Goal: Information Seeking & Learning: Find specific fact

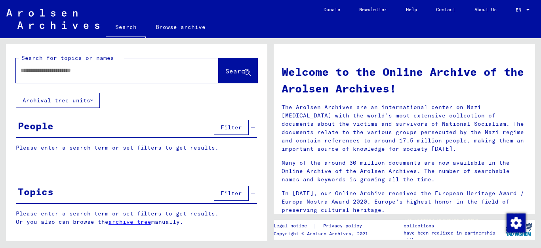
drag, startPoint x: 0, startPoint y: 0, endPoint x: 105, endPoint y: 68, distance: 125.2
click at [105, 68] on input "text" at bounding box center [108, 70] width 174 height 8
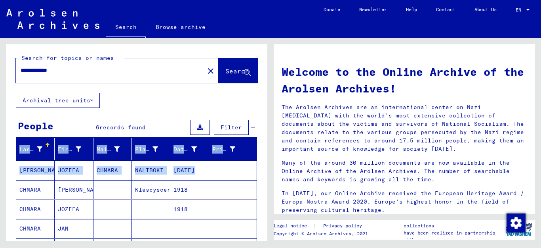
drag, startPoint x: 268, startPoint y: 124, endPoint x: 263, endPoint y: 167, distance: 43.5
click at [263, 167] on div "**********" at bounding box center [135, 139] width 271 height 203
click at [167, 93] on div "**********" at bounding box center [137, 226] width 262 height 364
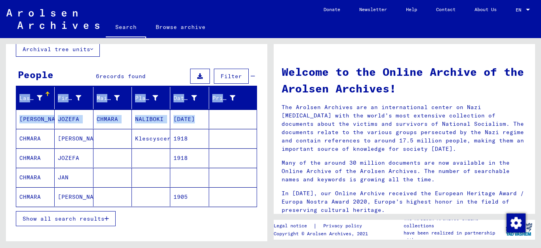
scroll to position [82, 0]
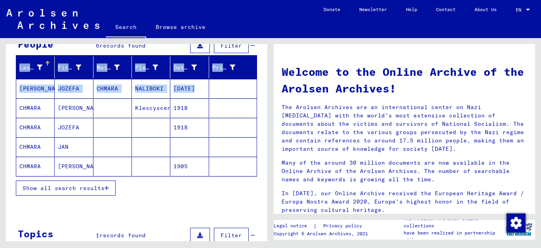
click at [109, 187] on button "Show all search results" at bounding box center [66, 187] width 100 height 15
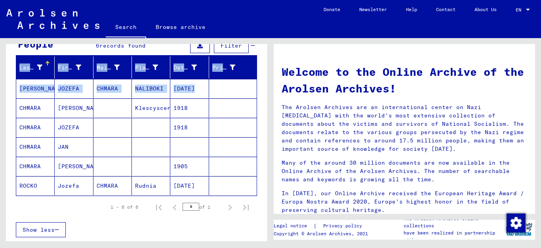
click at [29, 107] on mat-cell "CHMARA" at bounding box center [35, 107] width 38 height 19
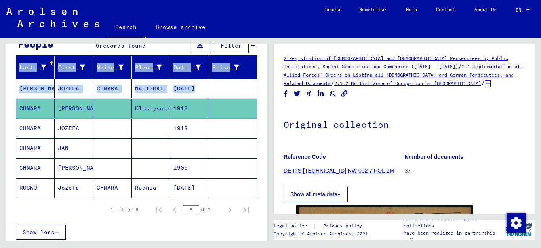
scroll to position [149, 0]
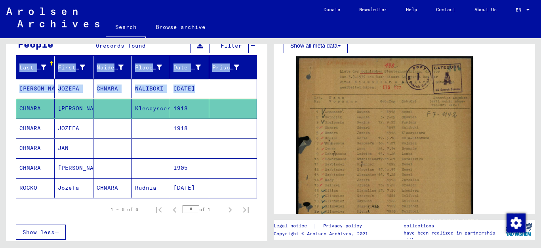
click at [28, 124] on mat-cell "CHMARA" at bounding box center [35, 128] width 38 height 19
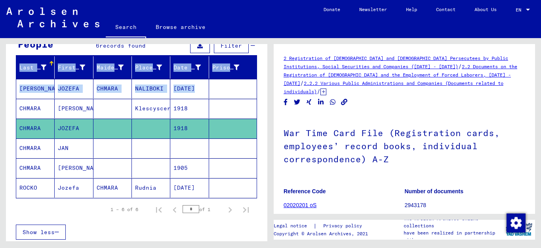
scroll to position [149, 0]
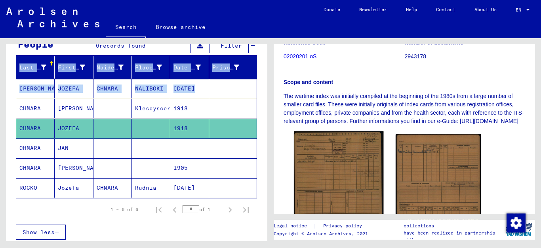
click at [336, 178] on img at bounding box center [339, 189] width 90 height 116
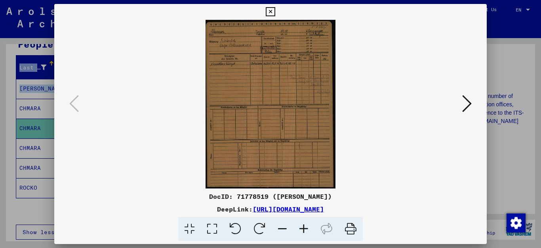
click at [304, 226] on icon at bounding box center [303, 229] width 21 height 24
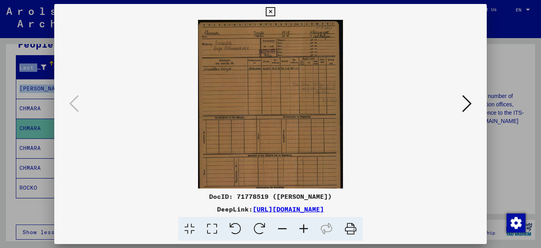
click at [304, 226] on icon at bounding box center [303, 229] width 21 height 24
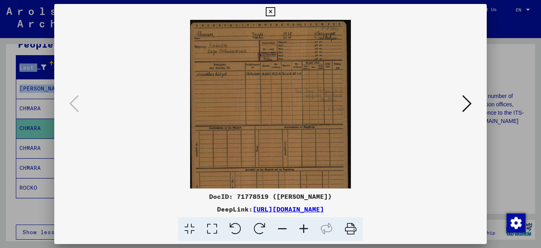
click at [304, 226] on icon at bounding box center [303, 229] width 21 height 24
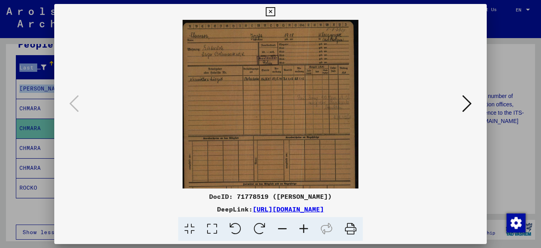
click at [304, 226] on icon at bounding box center [303, 229] width 21 height 24
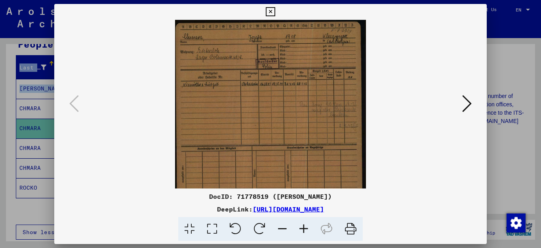
click at [304, 226] on icon at bounding box center [303, 229] width 21 height 24
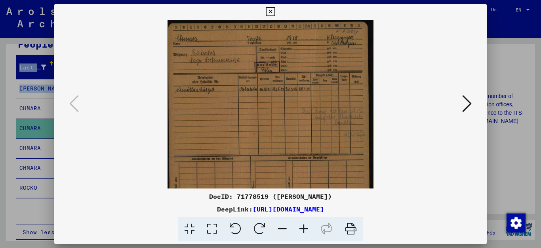
click at [304, 226] on icon at bounding box center [303, 229] width 21 height 24
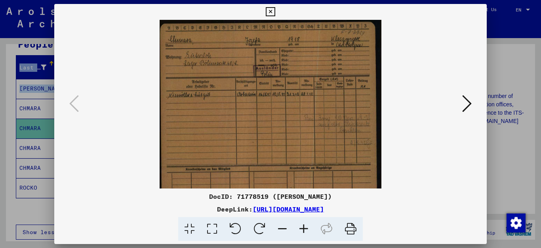
click at [304, 226] on icon at bounding box center [303, 229] width 21 height 24
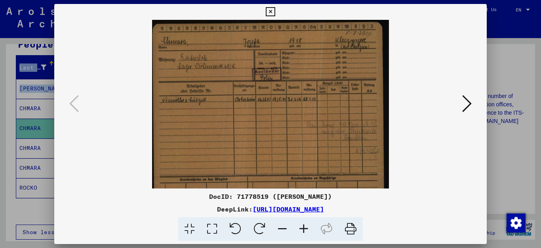
click at [304, 226] on icon at bounding box center [303, 229] width 21 height 24
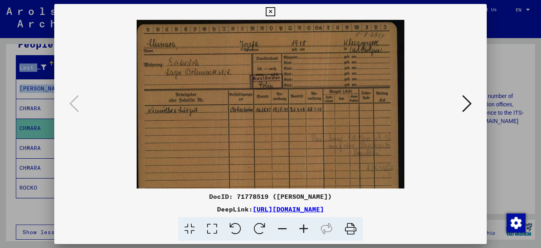
click at [304, 226] on icon at bounding box center [303, 229] width 21 height 24
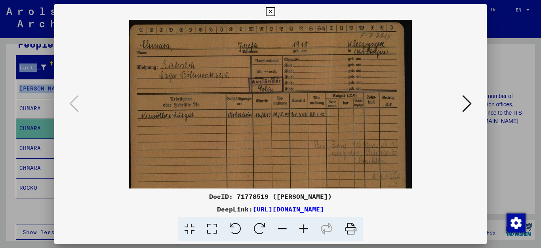
click at [275, 11] on icon at bounding box center [270, 12] width 9 height 10
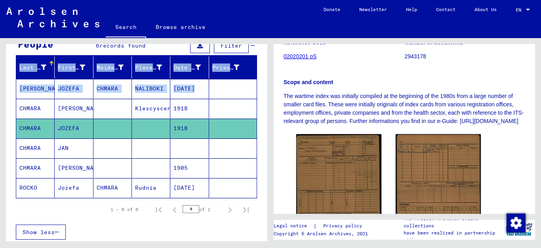
click at [32, 87] on mat-cell "[PERSON_NAME]" at bounding box center [35, 88] width 38 height 19
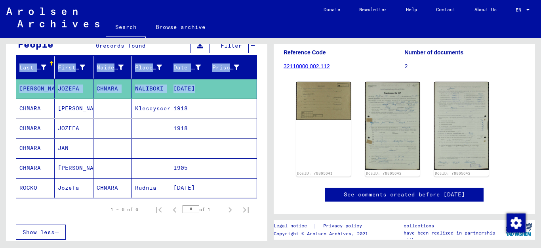
scroll to position [119, 0]
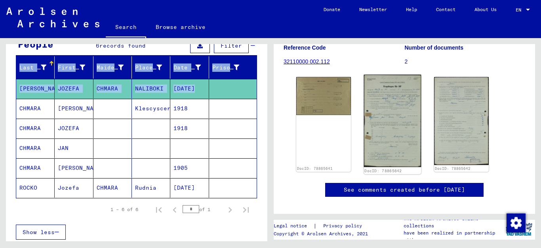
click at [391, 113] on img at bounding box center [392, 121] width 57 height 93
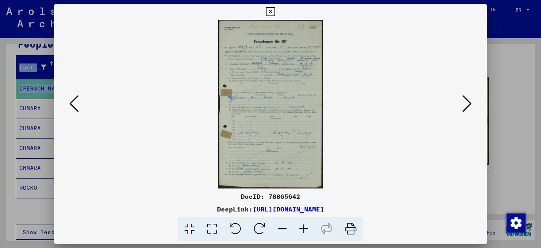
click at [300, 227] on icon at bounding box center [303, 229] width 21 height 24
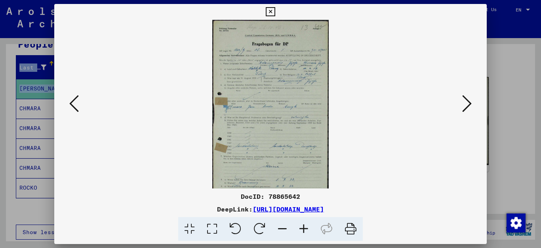
click at [300, 227] on icon at bounding box center [303, 229] width 21 height 24
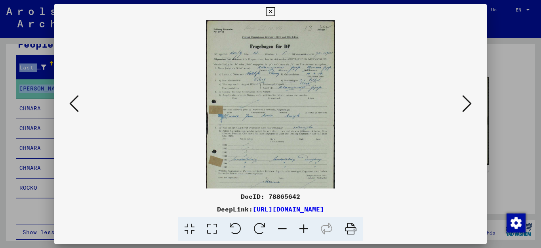
click at [300, 227] on icon at bounding box center [303, 229] width 21 height 24
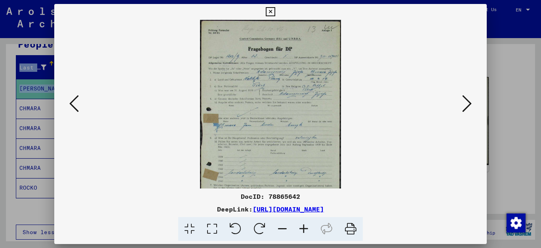
click at [300, 227] on icon at bounding box center [303, 229] width 21 height 24
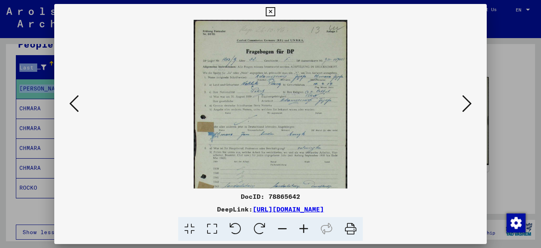
click at [300, 227] on icon at bounding box center [303, 229] width 21 height 24
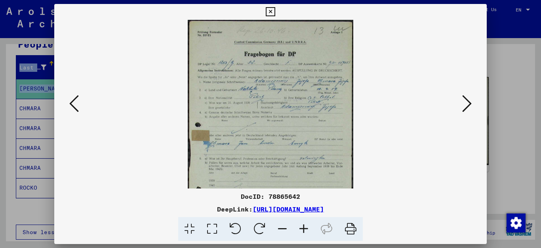
click at [300, 227] on icon at bounding box center [303, 229] width 21 height 24
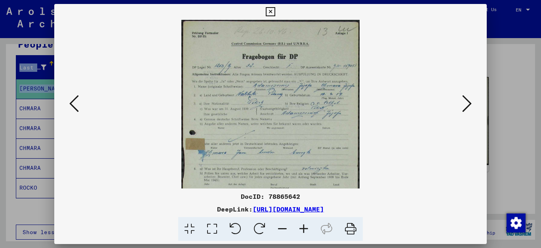
click at [300, 227] on icon at bounding box center [303, 229] width 21 height 24
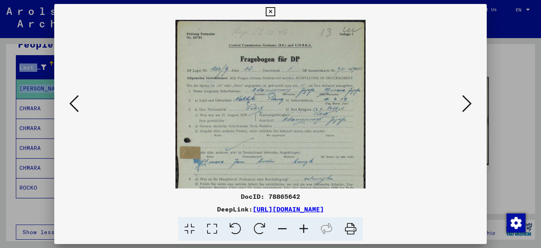
click at [300, 230] on icon at bounding box center [303, 229] width 21 height 24
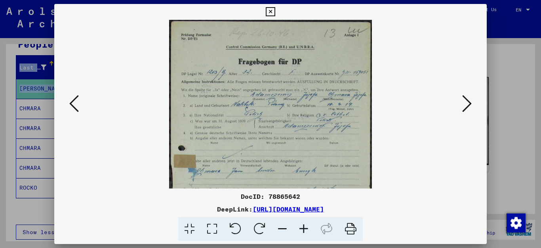
click at [300, 230] on icon at bounding box center [303, 229] width 21 height 24
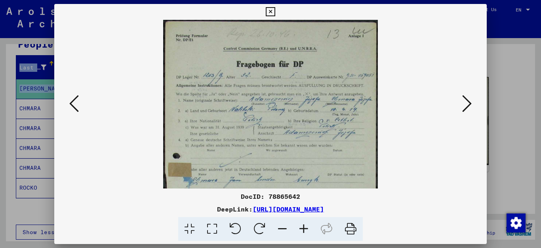
click at [300, 230] on icon at bounding box center [303, 229] width 21 height 24
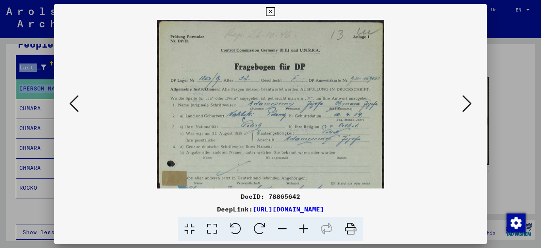
click at [300, 230] on icon at bounding box center [303, 229] width 21 height 24
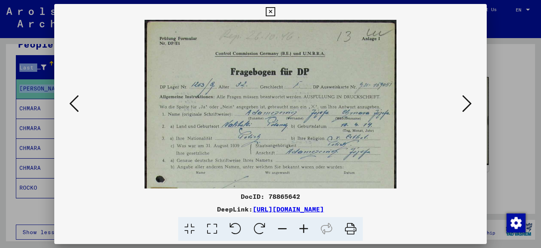
click at [300, 230] on icon at bounding box center [303, 229] width 21 height 24
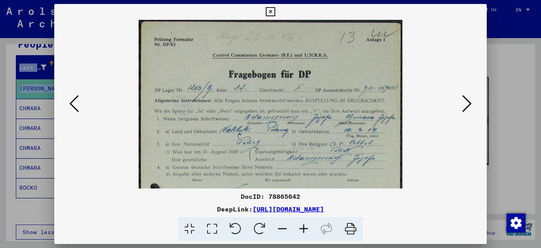
click at [300, 230] on icon at bounding box center [303, 229] width 21 height 24
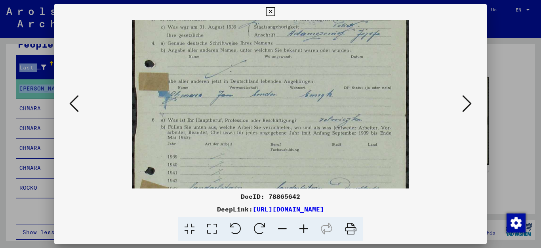
drag, startPoint x: 323, startPoint y: 155, endPoint x: 327, endPoint y: 24, distance: 130.8
click at [327, 24] on img at bounding box center [270, 112] width 277 height 446
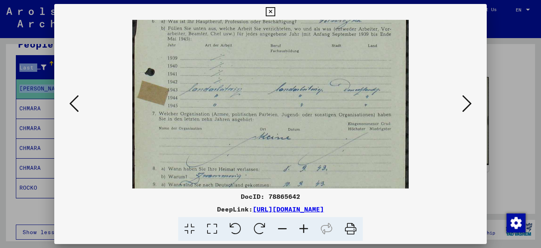
scroll to position [239, 0]
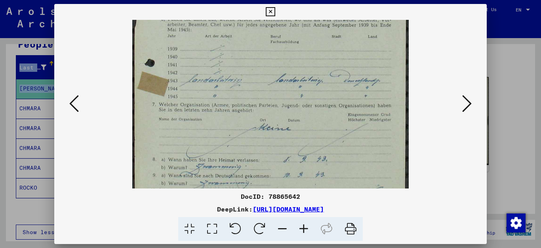
drag, startPoint x: 332, startPoint y: 155, endPoint x: 332, endPoint y: 48, distance: 107.0
click at [332, 48] on img at bounding box center [270, 4] width 277 height 446
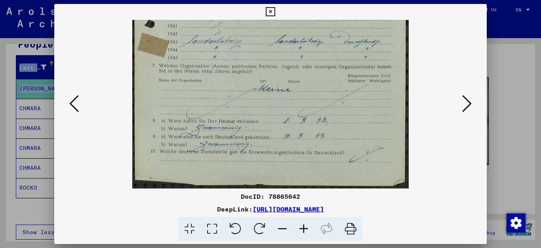
drag, startPoint x: 321, startPoint y: 151, endPoint x: 319, endPoint y: 43, distance: 107.4
click at [468, 104] on icon at bounding box center [468, 103] width 10 height 19
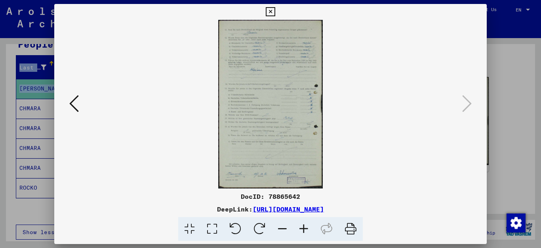
scroll to position [0, 0]
click at [467, 105] on icon at bounding box center [468, 103] width 10 height 19
drag, startPoint x: 482, startPoint y: 9, endPoint x: 465, endPoint y: 28, distance: 25.3
click at [275, 12] on icon at bounding box center [270, 12] width 9 height 10
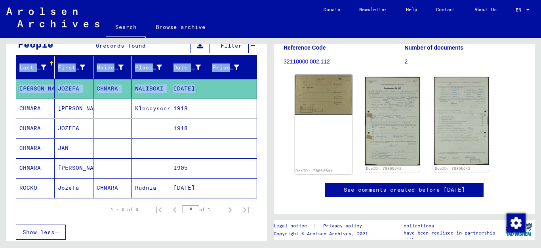
click at [318, 100] on img at bounding box center [323, 95] width 57 height 40
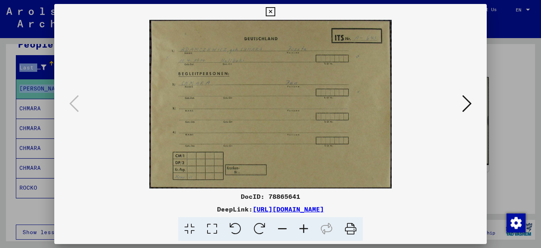
click at [305, 227] on icon at bounding box center [303, 229] width 21 height 24
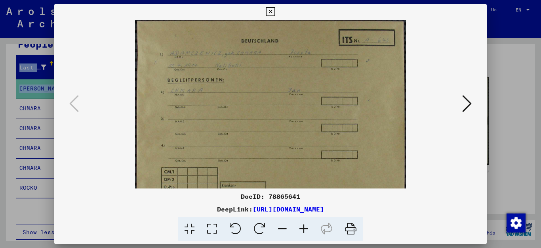
click at [305, 227] on icon at bounding box center [303, 229] width 21 height 24
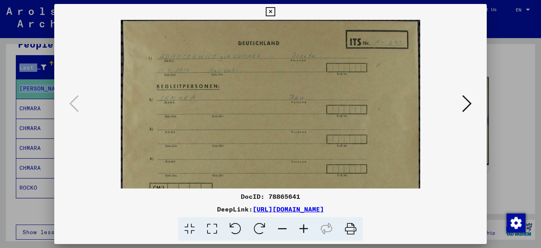
click at [305, 227] on icon at bounding box center [303, 229] width 21 height 24
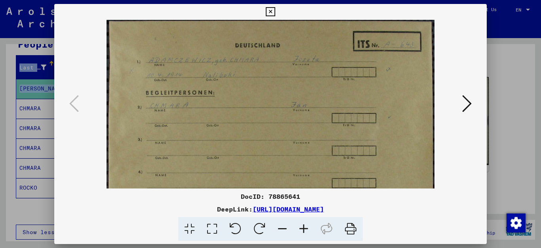
click at [305, 228] on icon at bounding box center [303, 229] width 21 height 24
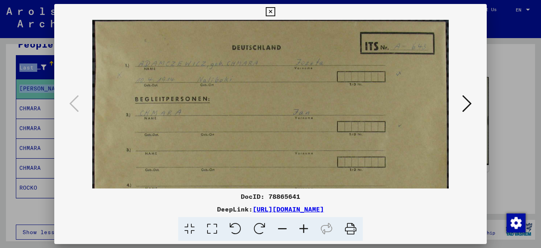
click at [306, 228] on icon at bounding box center [303, 229] width 21 height 24
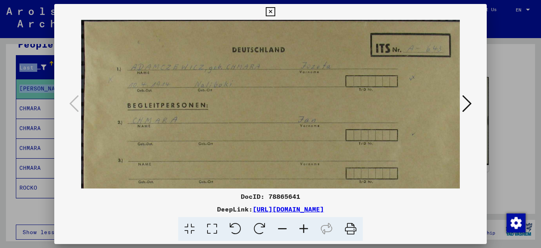
click at [306, 228] on icon at bounding box center [303, 229] width 21 height 24
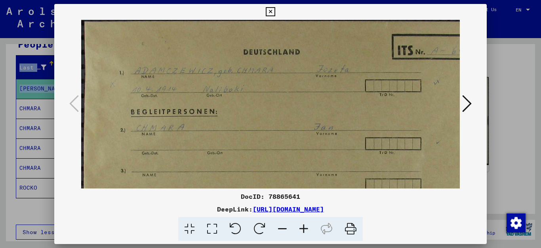
click at [31, 214] on div at bounding box center [270, 124] width 541 height 248
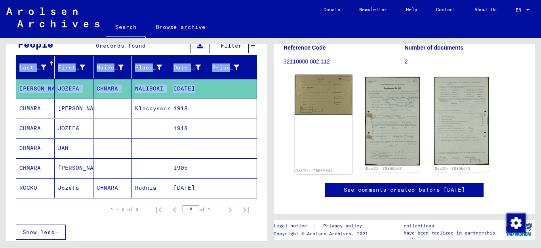
click at [316, 111] on img at bounding box center [323, 95] width 57 height 40
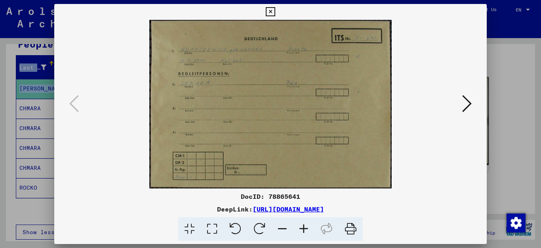
click at [275, 11] on icon at bounding box center [270, 12] width 9 height 10
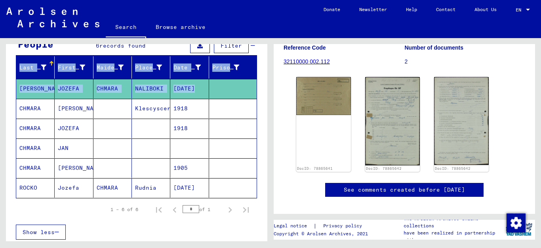
click at [28, 147] on mat-cell "CHMARA" at bounding box center [35, 147] width 38 height 19
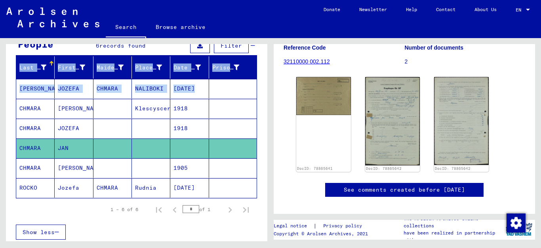
click at [22, 190] on mat-cell "ROCKO" at bounding box center [35, 187] width 38 height 19
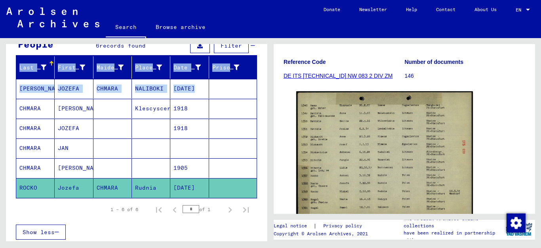
scroll to position [113, 0]
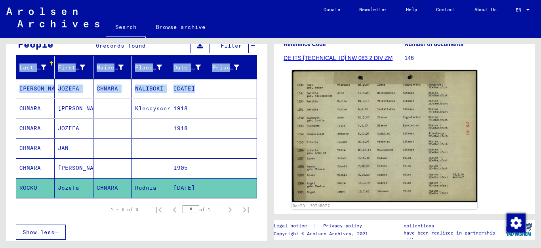
click at [377, 138] on img at bounding box center [384, 136] width 185 height 132
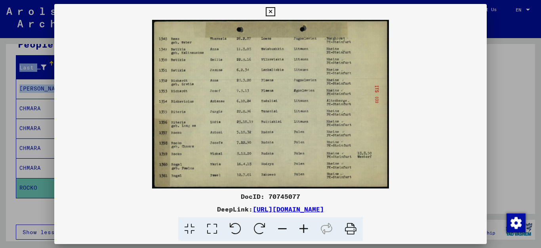
click at [304, 231] on icon at bounding box center [303, 229] width 21 height 24
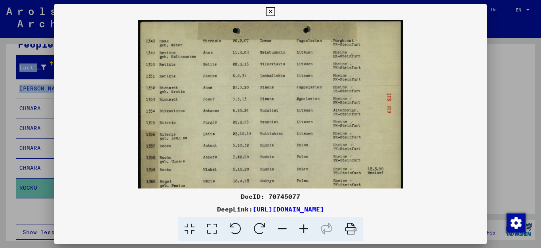
click at [304, 231] on icon at bounding box center [303, 229] width 21 height 24
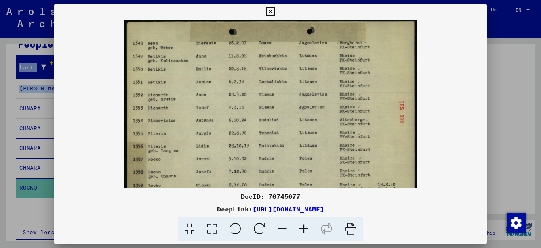
click at [304, 231] on icon at bounding box center [303, 229] width 21 height 24
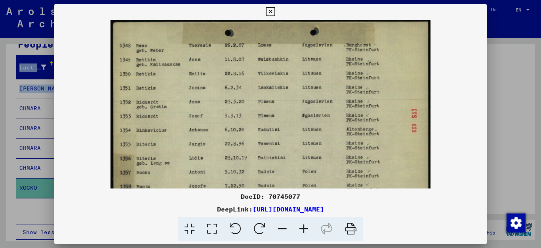
click at [304, 231] on icon at bounding box center [303, 229] width 21 height 24
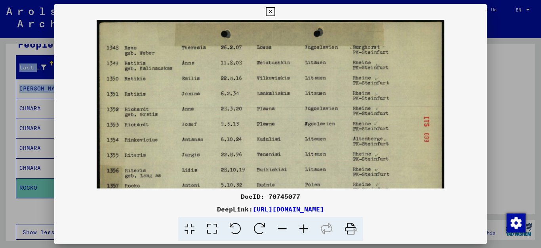
click at [304, 231] on icon at bounding box center [303, 229] width 21 height 24
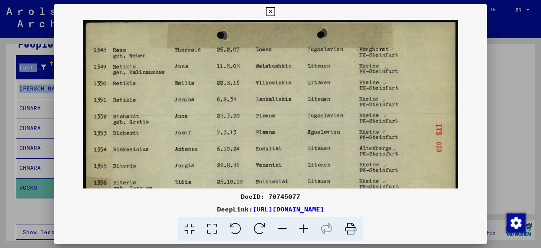
click at [304, 231] on icon at bounding box center [303, 229] width 21 height 24
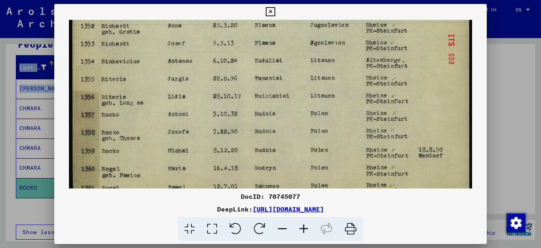
scroll to position [100, 0]
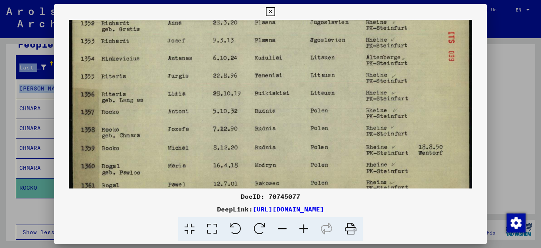
drag, startPoint x: 300, startPoint y: 149, endPoint x: 324, endPoint y: 49, distance: 103.2
click at [324, 49] on img at bounding box center [271, 63] width 404 height 287
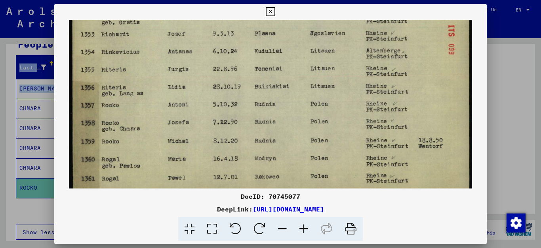
scroll to position [119, 0]
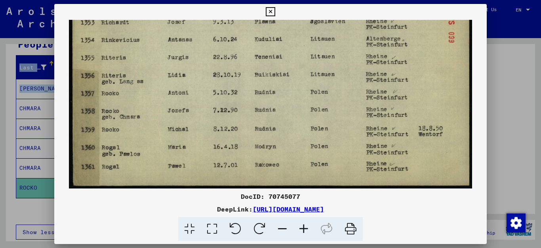
drag, startPoint x: 377, startPoint y: 55, endPoint x: 398, endPoint y: 78, distance: 30.6
click at [398, 78] on img at bounding box center [271, 44] width 404 height 287
click at [275, 14] on icon at bounding box center [270, 12] width 9 height 10
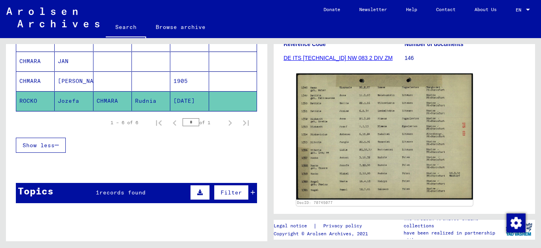
scroll to position [178, 0]
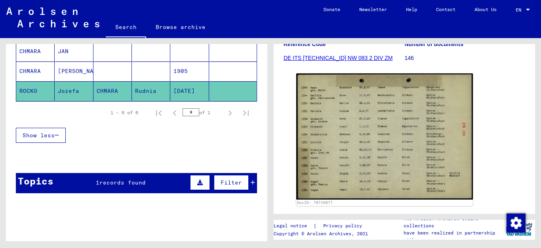
click at [155, 185] on div "Topics 1 records found Filter" at bounding box center [136, 183] width 241 height 20
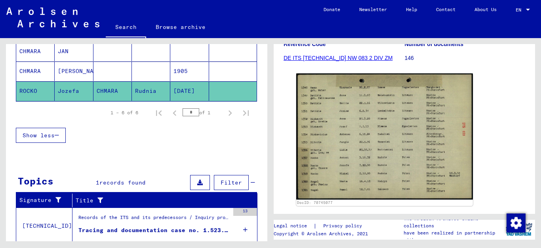
click at [163, 222] on div "Records of the ITS and its predecessors / Inquiry processing / ITS case files a…" at bounding box center [153, 219] width 151 height 11
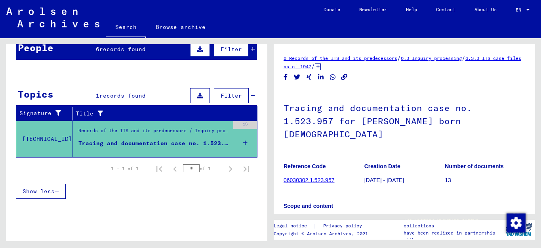
click at [151, 52] on div "People 6 records found Filter" at bounding box center [136, 50] width 241 height 20
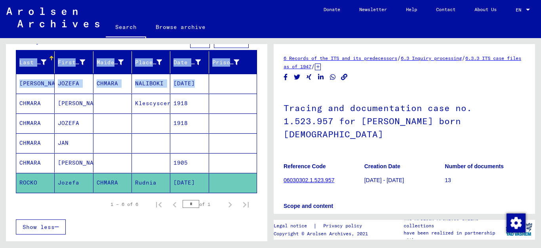
click at [39, 144] on mat-cell "CHMARA" at bounding box center [35, 142] width 38 height 19
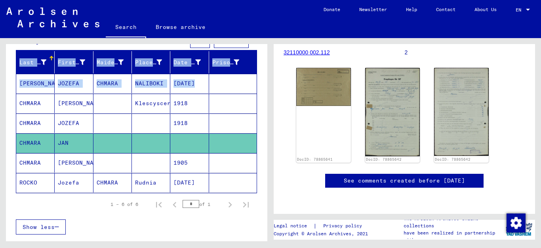
scroll to position [89, 0]
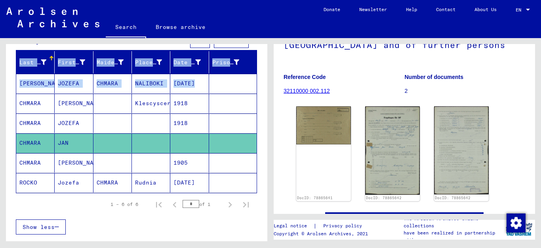
click at [34, 80] on mat-cell "[PERSON_NAME]" at bounding box center [35, 83] width 38 height 19
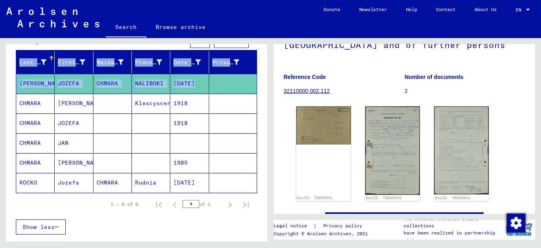
click at [38, 101] on mat-cell "CHMARA" at bounding box center [35, 103] width 38 height 19
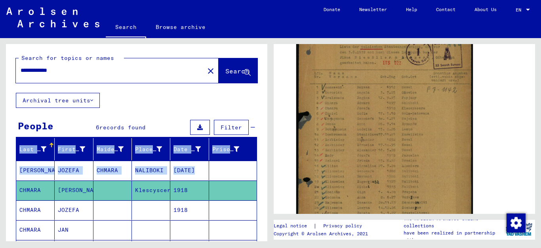
drag, startPoint x: 75, startPoint y: 71, endPoint x: 48, endPoint y: 73, distance: 27.1
click at [45, 73] on input "**********" at bounding box center [110, 70] width 179 height 8
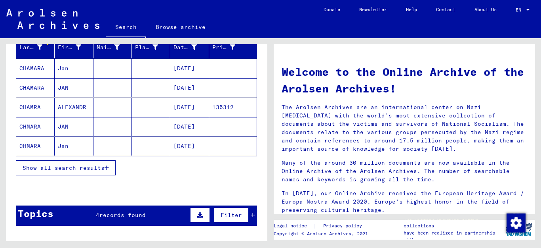
scroll to position [105, 0]
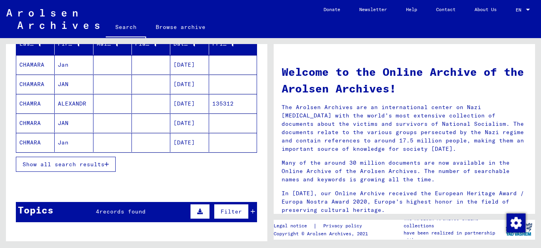
click at [105, 163] on icon "button" at bounding box center [107, 164] width 4 height 6
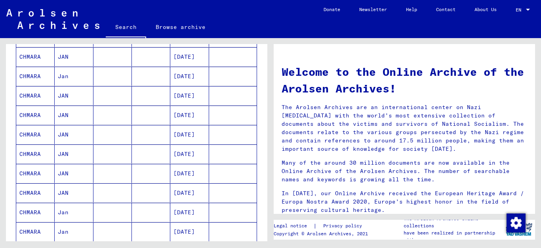
scroll to position [176, 0]
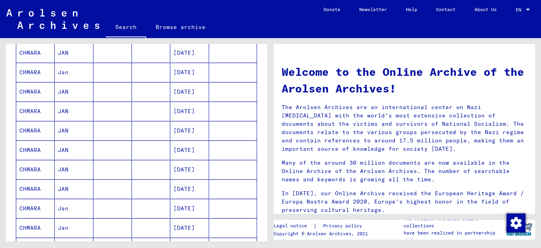
click at [30, 52] on mat-cell "CHMARA" at bounding box center [35, 52] width 38 height 19
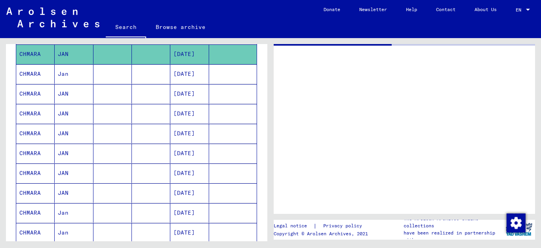
scroll to position [177, 0]
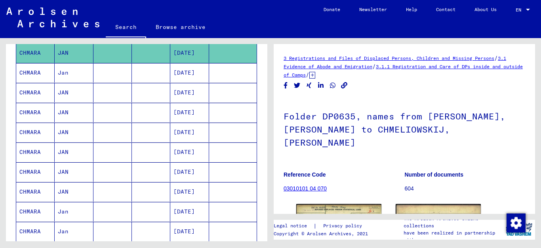
click at [30, 75] on mat-cell "CHMARA" at bounding box center [35, 72] width 38 height 19
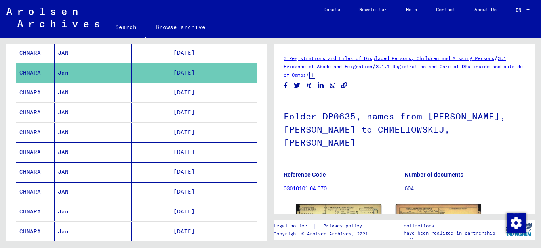
click at [348, 216] on div "3 Registrations and Files of Displaced Persons, Children and Missing Persons / …" at bounding box center [406, 139] width 271 height 203
click at [343, 206] on img at bounding box center [339, 230] width 90 height 56
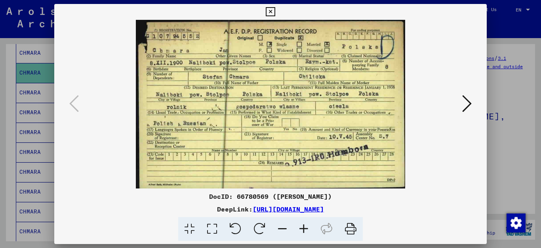
click at [275, 10] on icon at bounding box center [270, 12] width 9 height 10
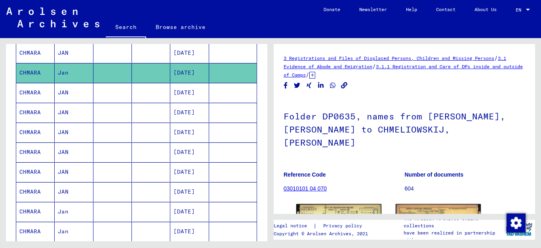
click at [36, 191] on mat-cell "CHMARA" at bounding box center [35, 191] width 38 height 19
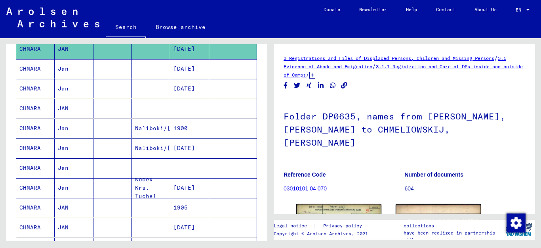
scroll to position [321, 0]
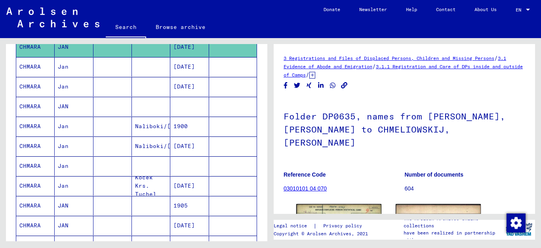
click at [26, 69] on mat-cell "CHMARA" at bounding box center [35, 66] width 38 height 19
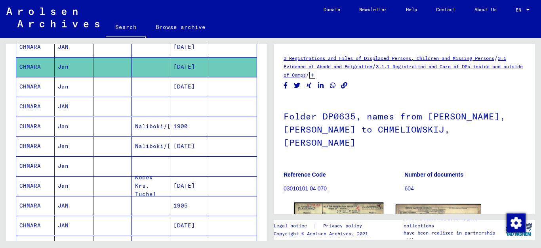
click at [335, 202] on img at bounding box center [339, 230] width 90 height 56
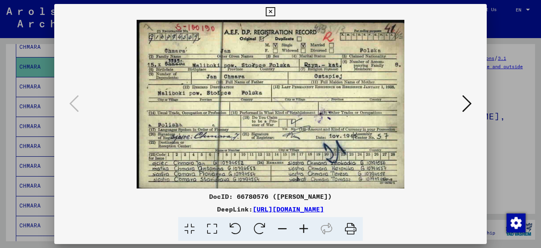
click at [275, 13] on icon at bounding box center [270, 12] width 9 height 10
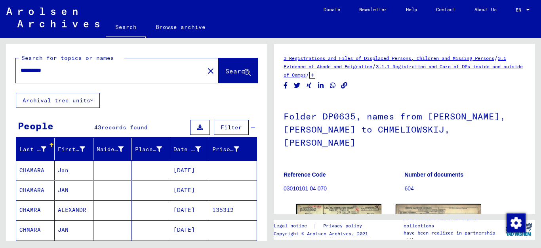
drag, startPoint x: 61, startPoint y: 74, endPoint x: 0, endPoint y: 69, distance: 61.6
click at [0, 69] on div "**********" at bounding box center [135, 139] width 271 height 203
type input "**********"
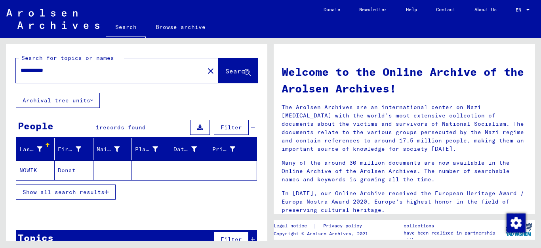
click at [109, 193] on icon "button" at bounding box center [107, 192] width 4 height 6
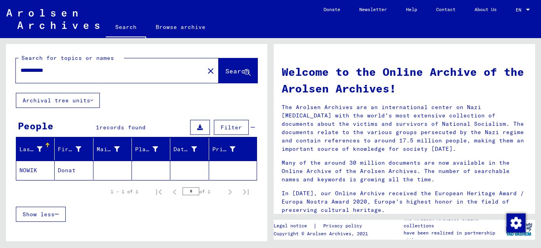
click at [60, 170] on mat-cell "Donat" at bounding box center [74, 170] width 38 height 19
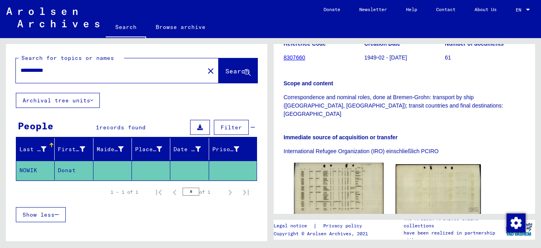
click at [324, 169] on img at bounding box center [339, 190] width 90 height 57
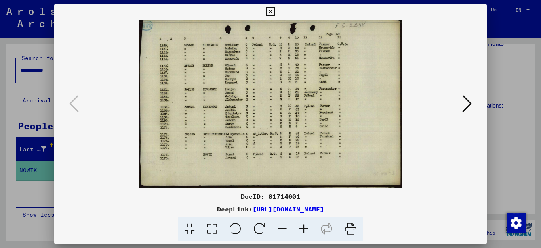
click at [275, 13] on icon at bounding box center [270, 12] width 9 height 10
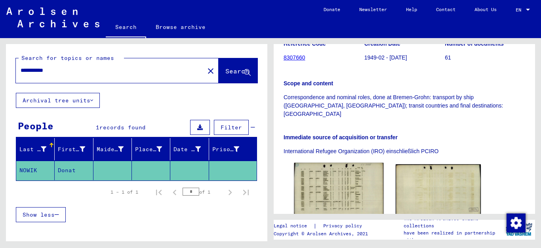
click at [339, 179] on img at bounding box center [339, 190] width 90 height 57
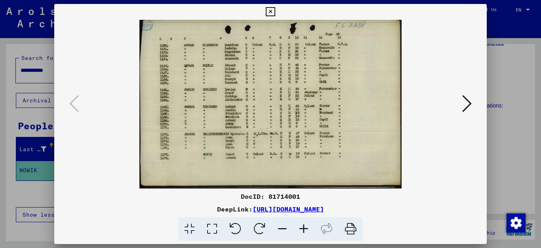
click at [275, 14] on icon at bounding box center [270, 12] width 9 height 10
